Goal: Find contact information: Find contact information

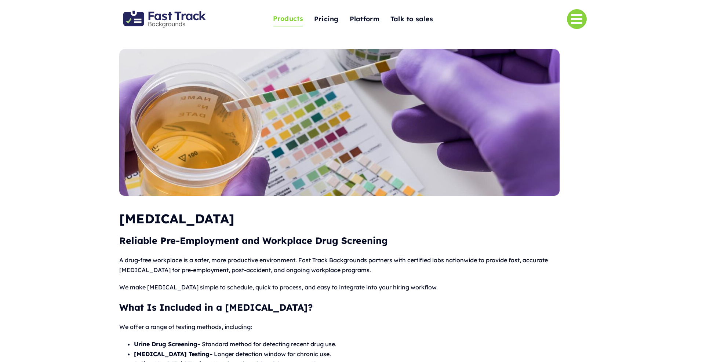
click at [154, 18] on img "Fast Track Backgrounds Logo" at bounding box center [164, 19] width 83 height 17
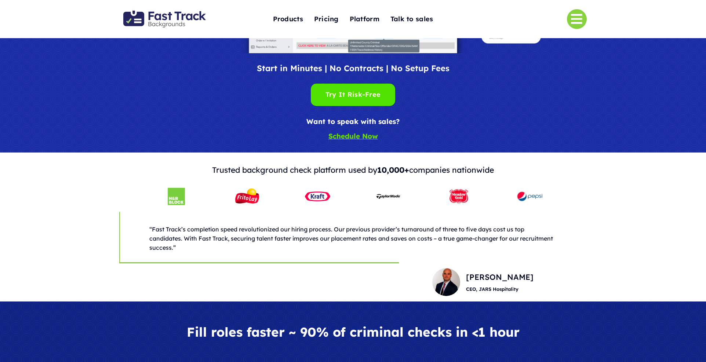
scroll to position [154, 0]
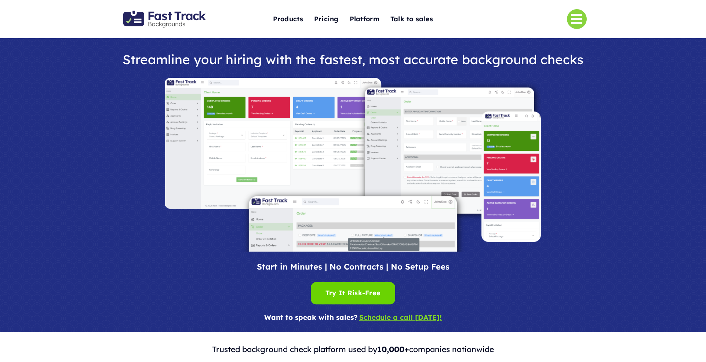
drag, startPoint x: 580, startPoint y: 223, endPoint x: 355, endPoint y: 130, distance: 244.3
click at [580, 221] on div at bounding box center [353, 165] width 477 height 174
click at [621, 239] on div at bounding box center [353, 185] width 706 height 294
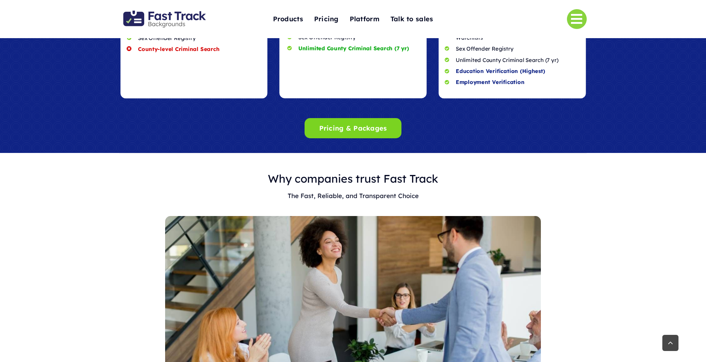
scroll to position [750, 0]
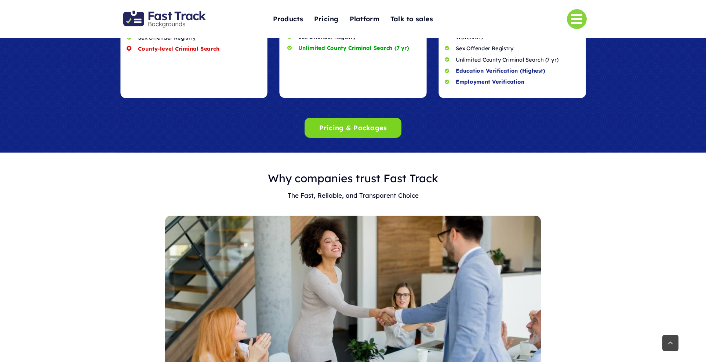
click at [350, 110] on div "Pricing & Packages" at bounding box center [353, 127] width 486 height 35
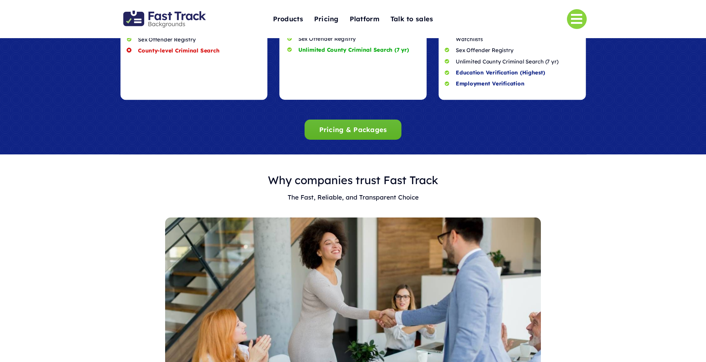
drag, startPoint x: 354, startPoint y: 117, endPoint x: 369, endPoint y: 123, distance: 15.5
click at [355, 126] on span "Pricing & Packages" at bounding box center [353, 130] width 68 height 8
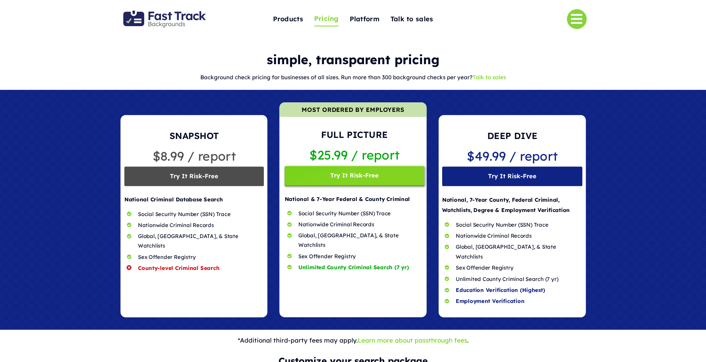
drag, startPoint x: 556, startPoint y: 76, endPoint x: 507, endPoint y: 77, distance: 48.4
click at [551, 76] on p "Background check pricing for businesses of all sizes. Run more than 300 backgro…" at bounding box center [352, 77] width 467 height 11
click at [639, 74] on div "S imple, transparent pricing Background check pricing for businesses of all siz…" at bounding box center [353, 69] width 706 height 41
click at [145, 18] on img "Fast Track Backgrounds Logo" at bounding box center [164, 19] width 83 height 17
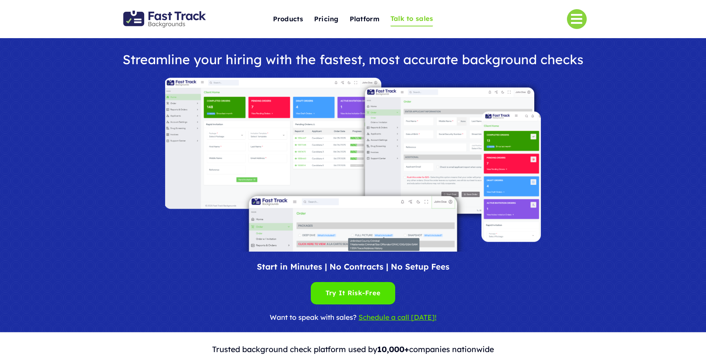
click at [413, 20] on span "Talk to sales" at bounding box center [411, 18] width 43 height 11
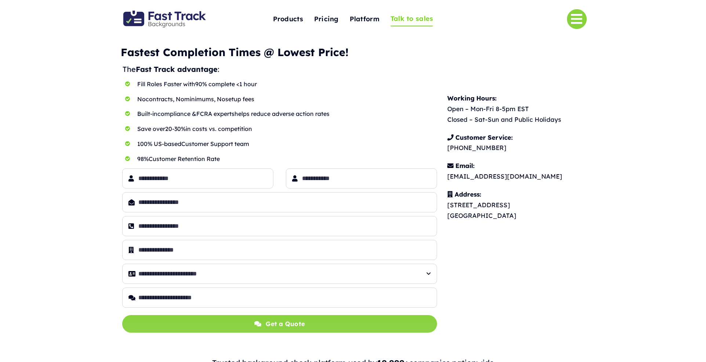
click at [236, 91] on li "Fill Roles Faster with 90% complete <1 hour" at bounding box center [280, 85] width 314 height 13
click at [170, 14] on img "Fast Track Backgrounds Logo" at bounding box center [164, 19] width 83 height 17
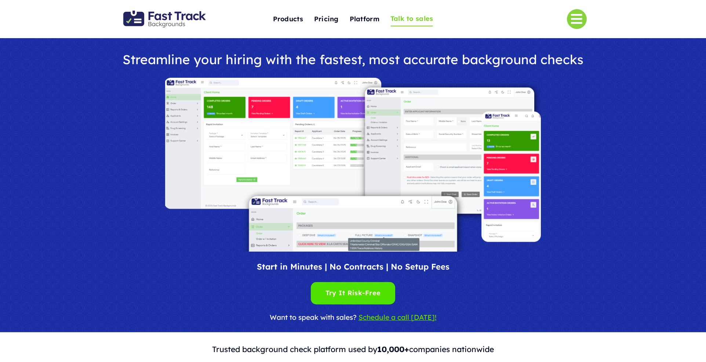
click at [409, 17] on span "Talk to sales" at bounding box center [411, 18] width 43 height 11
